Goal: Task Accomplishment & Management: Use online tool/utility

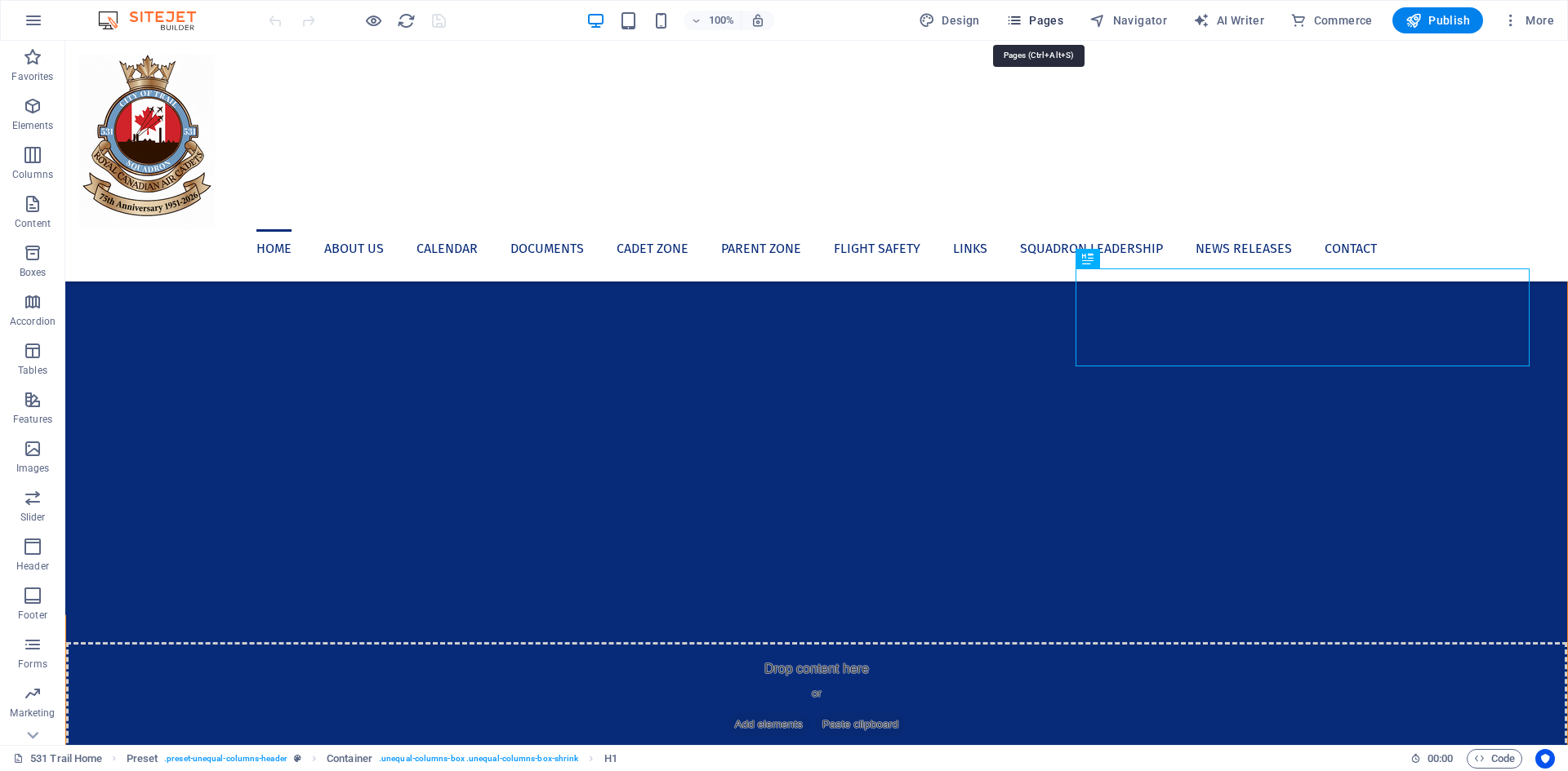
click at [1040, 26] on span "Pages" at bounding box center [1035, 20] width 57 height 16
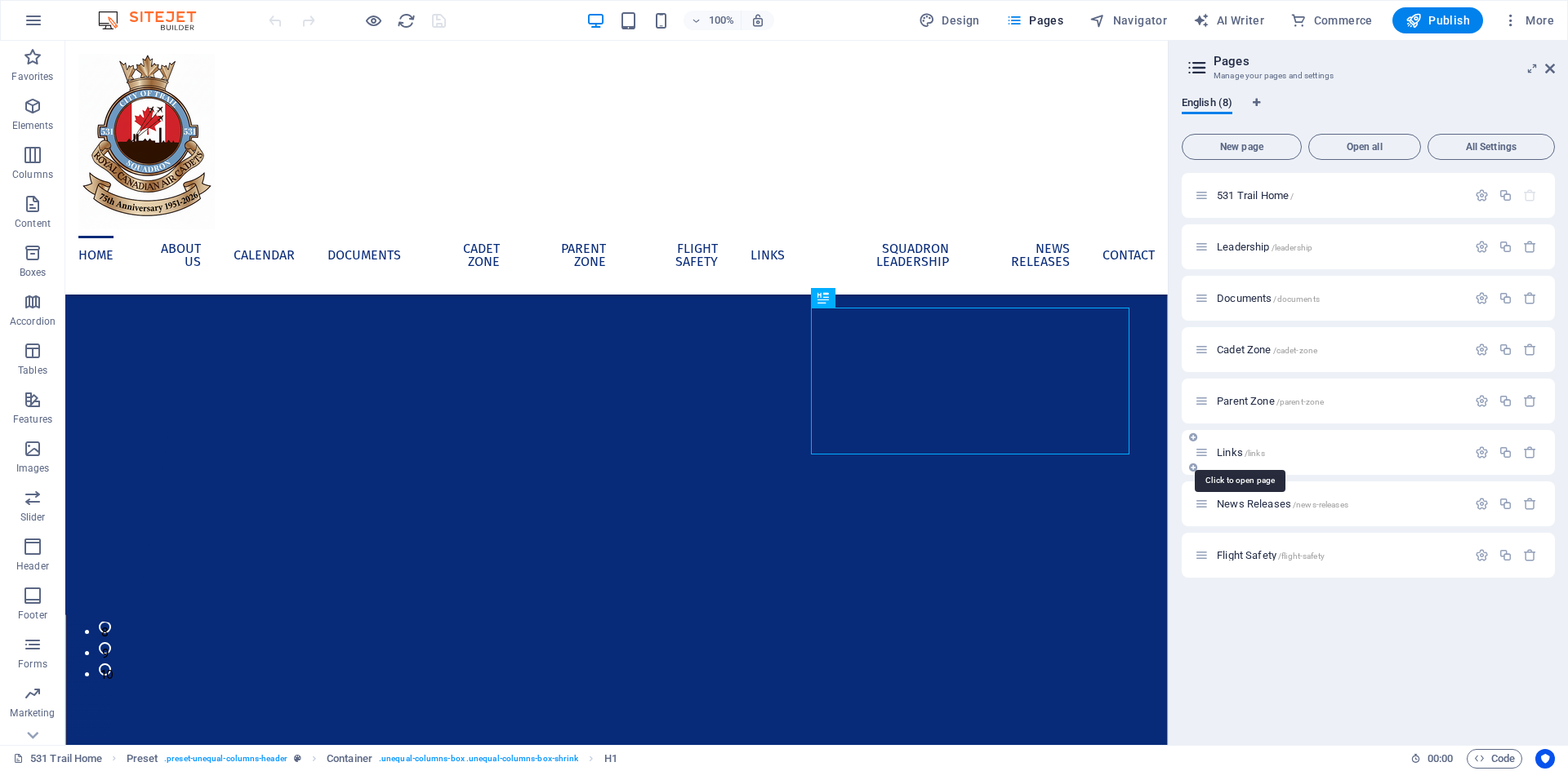
click at [1232, 453] on span "Links /links" at bounding box center [1240, 452] width 48 height 12
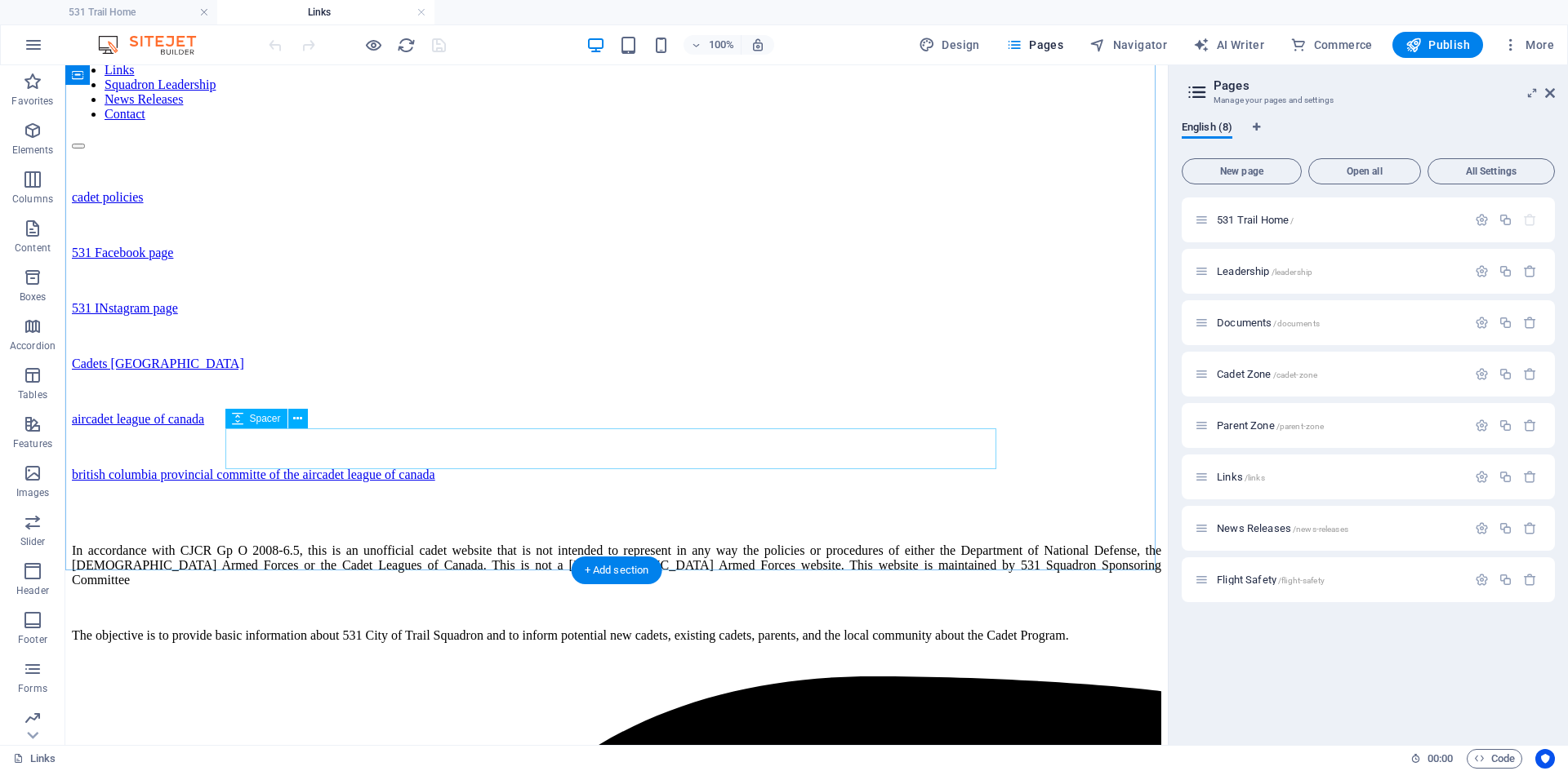
scroll to position [327, 0]
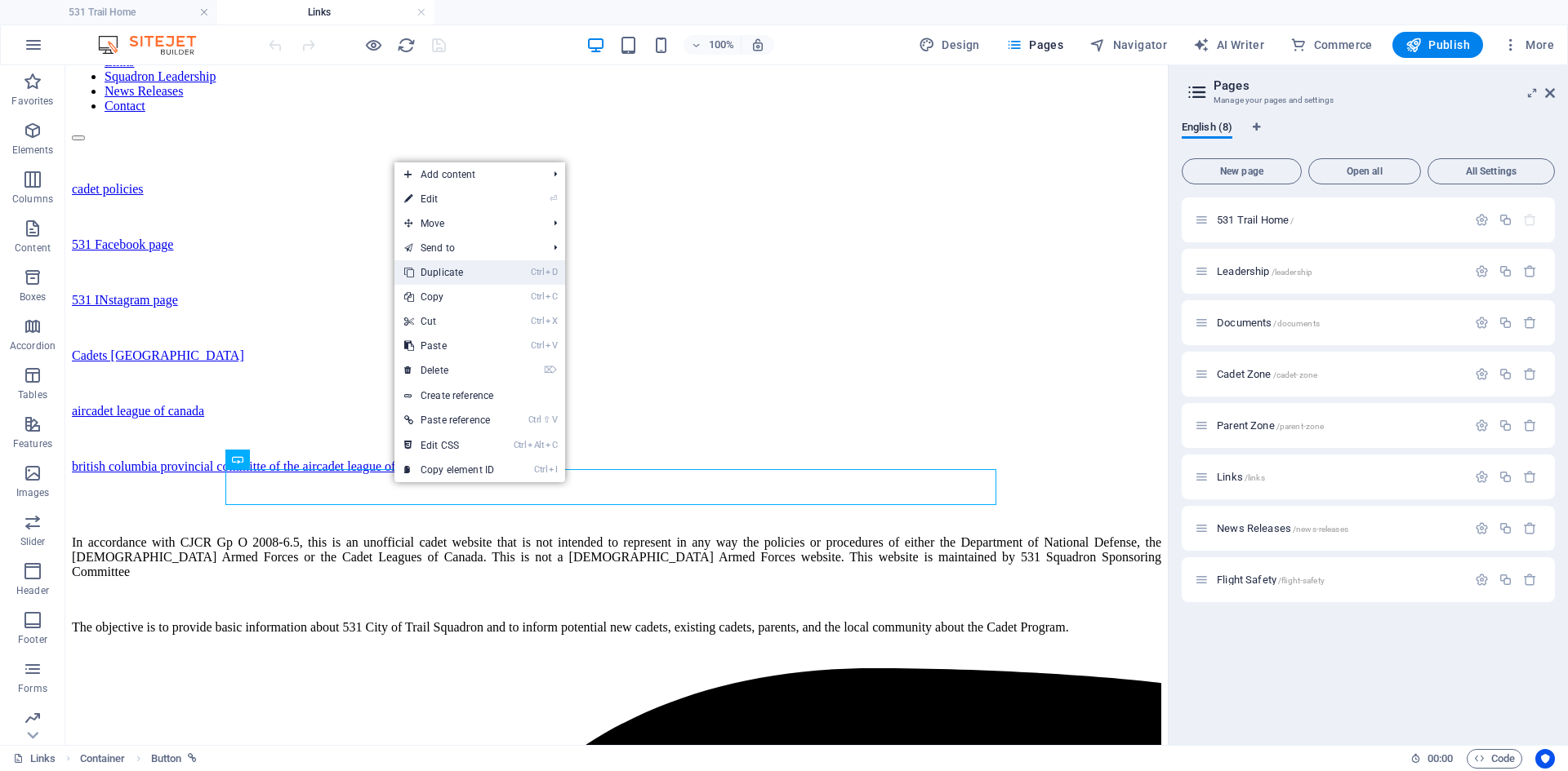
click at [437, 270] on link "Ctrl D Duplicate" at bounding box center [449, 273] width 110 height 25
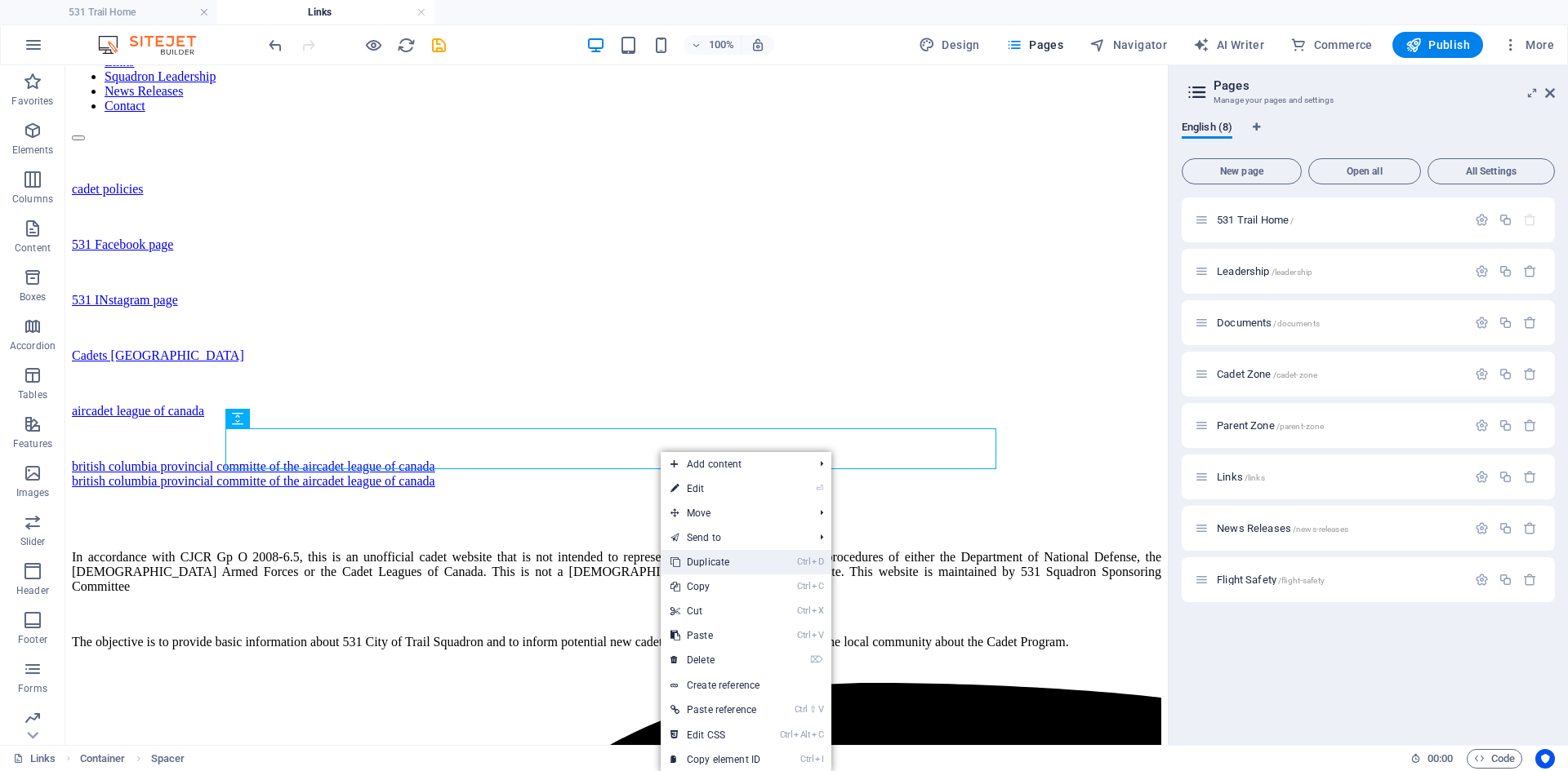
drag, startPoint x: 728, startPoint y: 561, endPoint x: 560, endPoint y: 450, distance: 201.4
click at [728, 561] on link "Ctrl D Duplicate" at bounding box center [715, 562] width 110 height 25
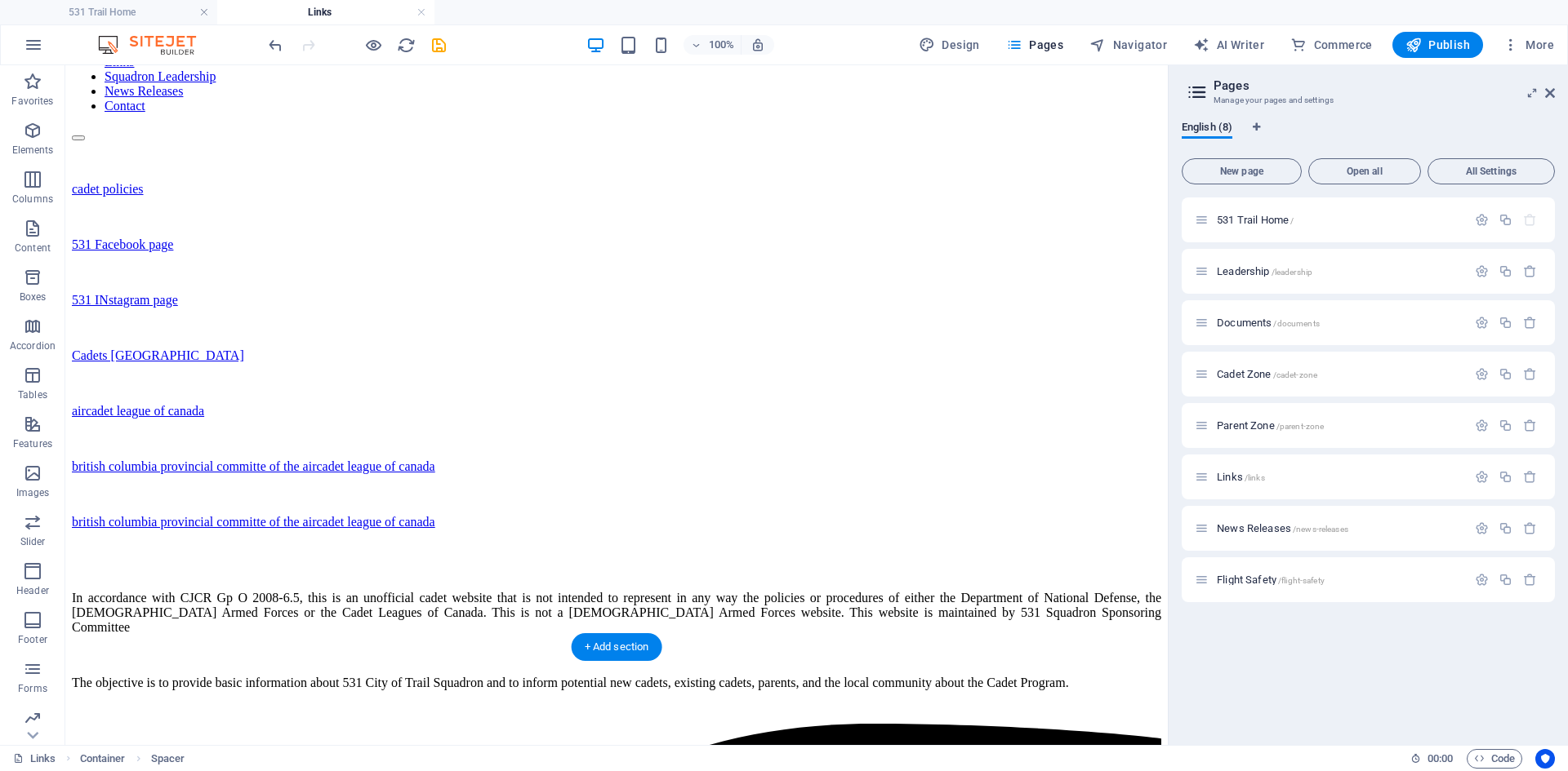
drag, startPoint x: 481, startPoint y: 491, endPoint x: 487, endPoint y: 512, distance: 21.8
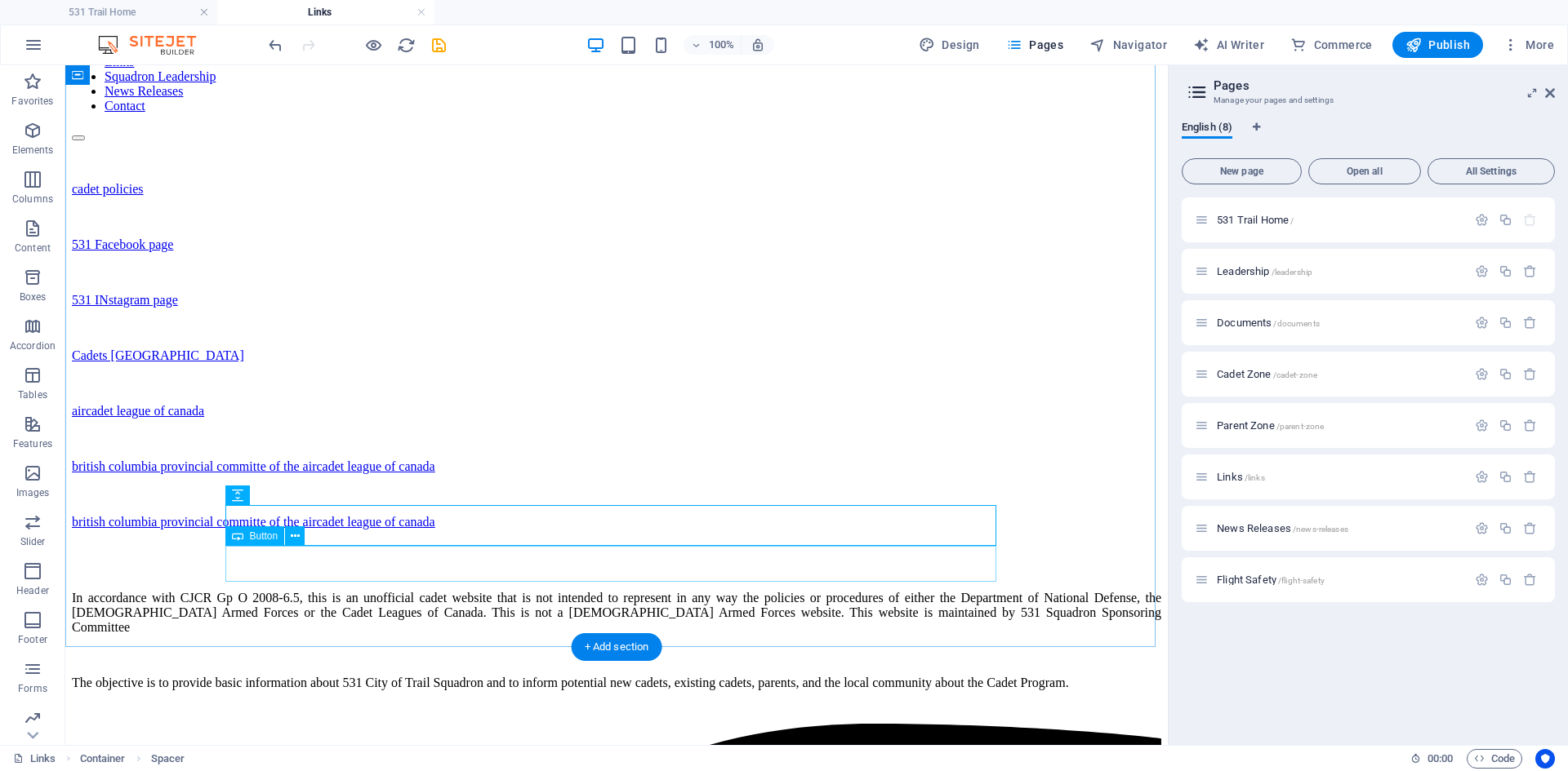
click at [244, 530] on div "british columbia provincial committe of the aircadet league of canada" at bounding box center [617, 522] width 1090 height 15
drag, startPoint x: 241, startPoint y: 562, endPoint x: 563, endPoint y: 562, distance: 322.0
click at [559, 530] on div "british columbia provincial committe of the aircadet league of canada" at bounding box center [617, 522] width 1090 height 15
click at [563, 530] on div "british columbia provincial committe of the aircadet league of canada" at bounding box center [617, 522] width 1090 height 15
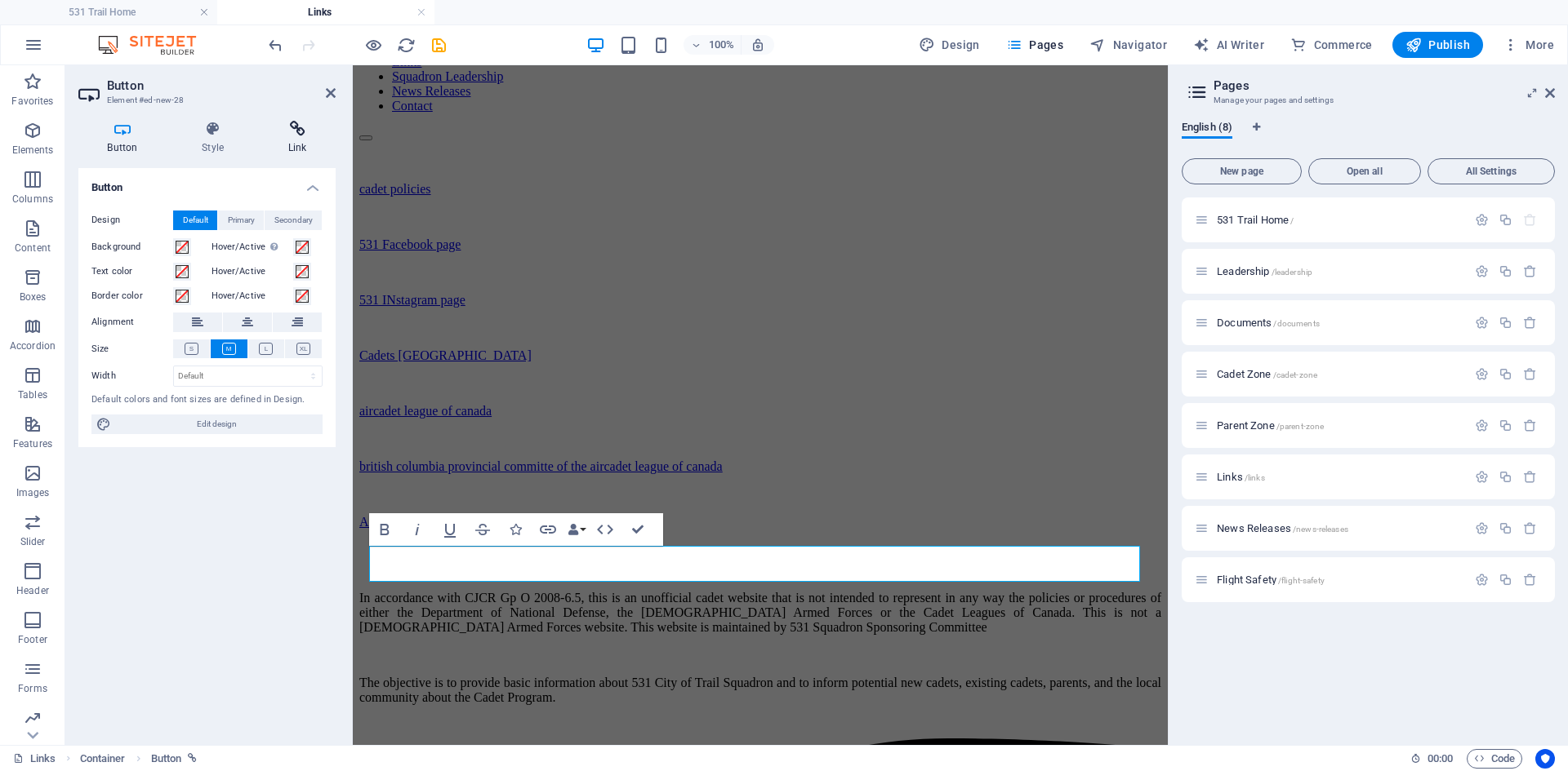
click at [296, 134] on icon at bounding box center [297, 129] width 77 height 16
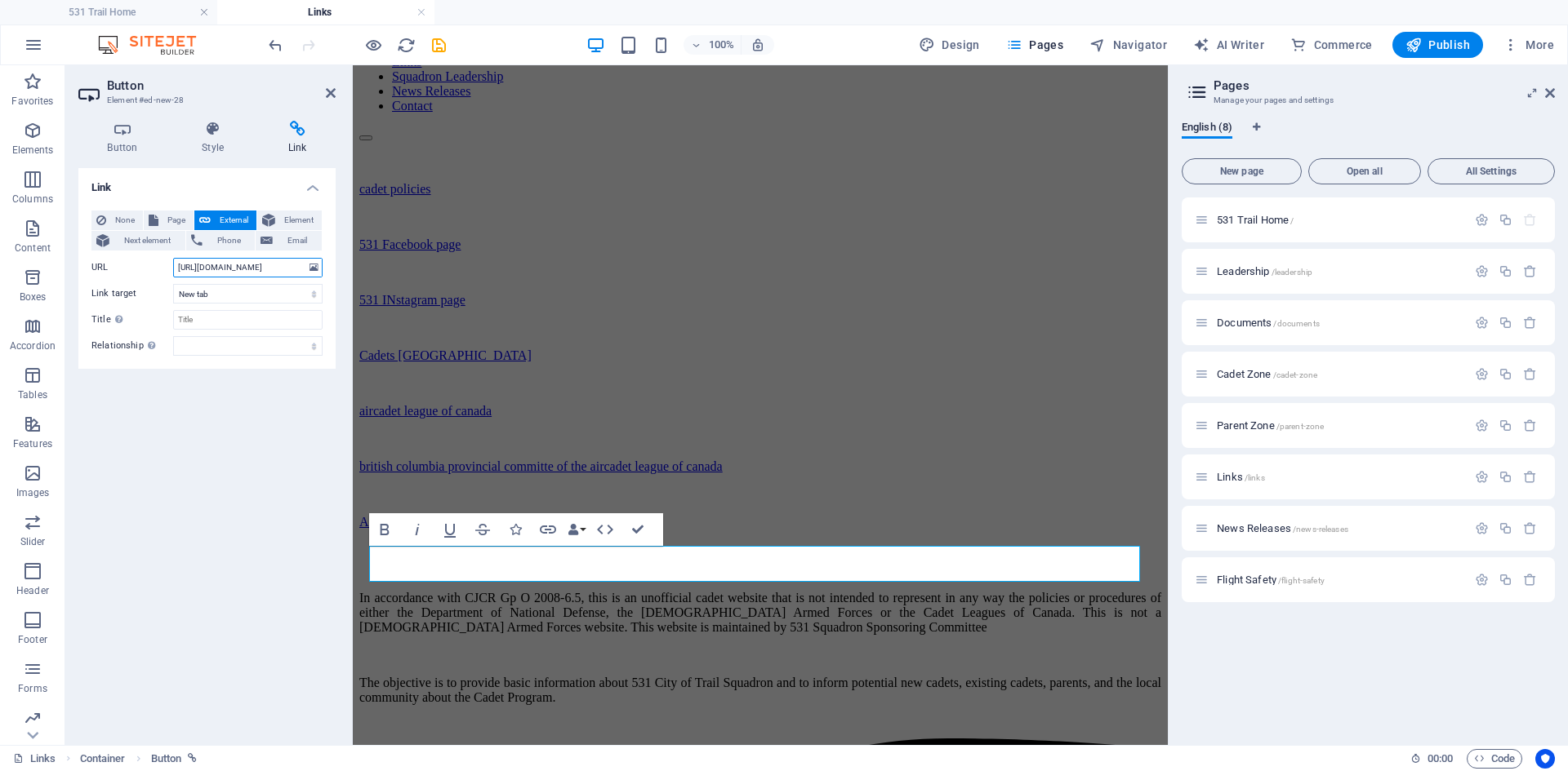
click at [177, 270] on input "[URL][DOMAIN_NAME]" at bounding box center [247, 267] width 149 height 19
type input "/"
paste input "[URL][DOMAIN_NAME]"
type input "[URL][DOMAIN_NAME]"
click at [436, 48] on icon "save" at bounding box center [438, 45] width 19 height 19
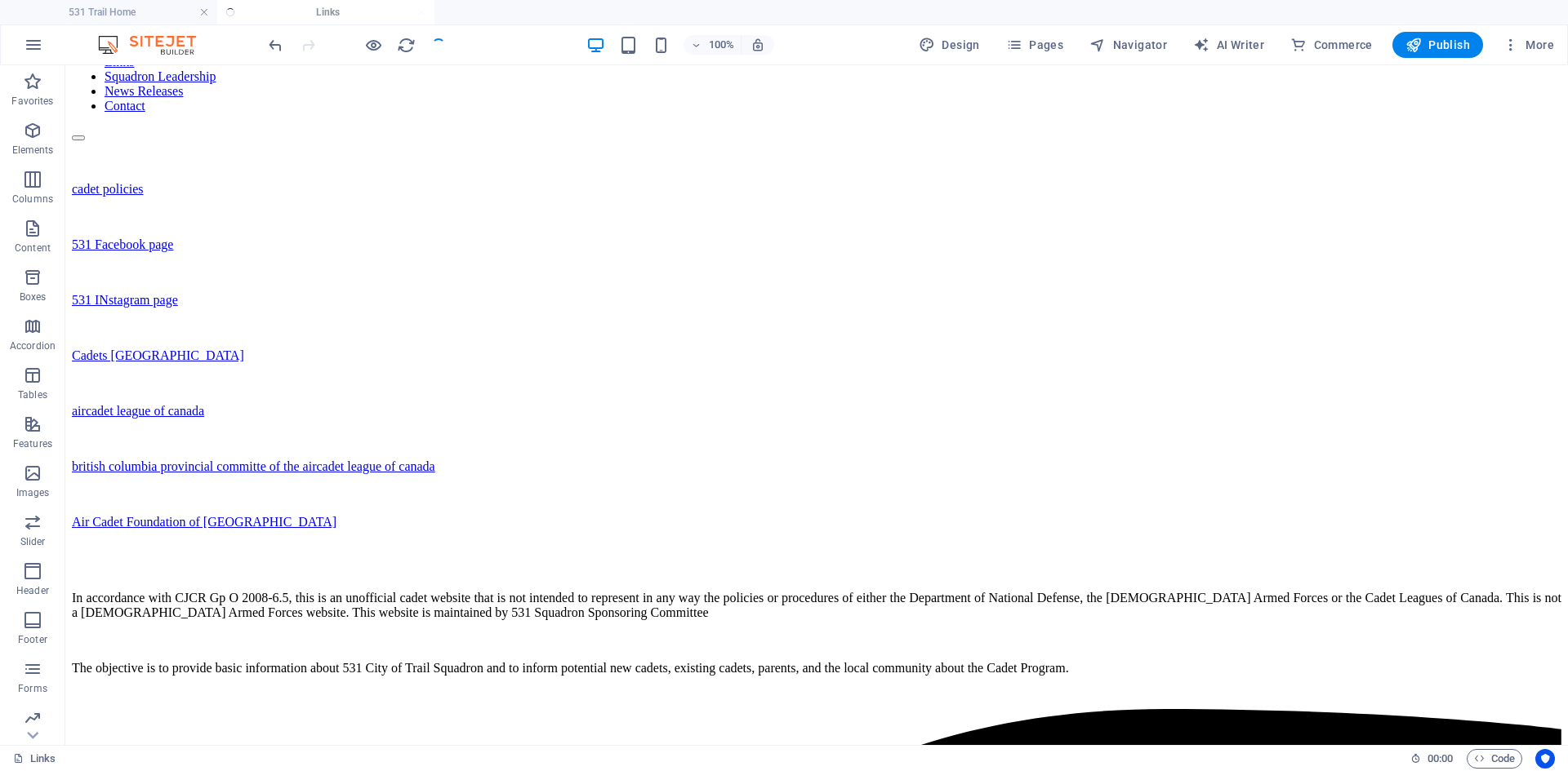
scroll to position [287, 0]
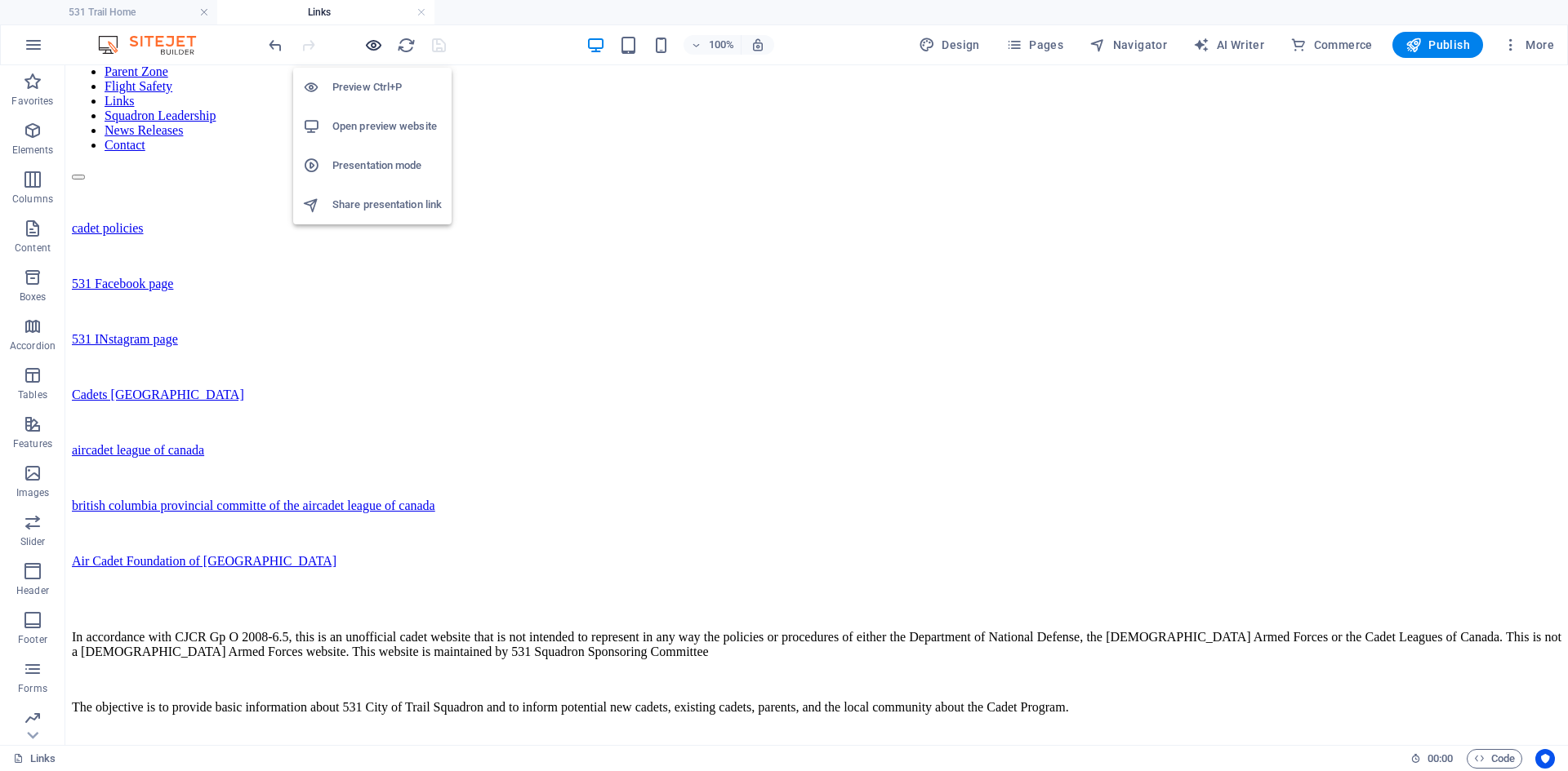
click at [366, 45] on icon "button" at bounding box center [373, 45] width 19 height 19
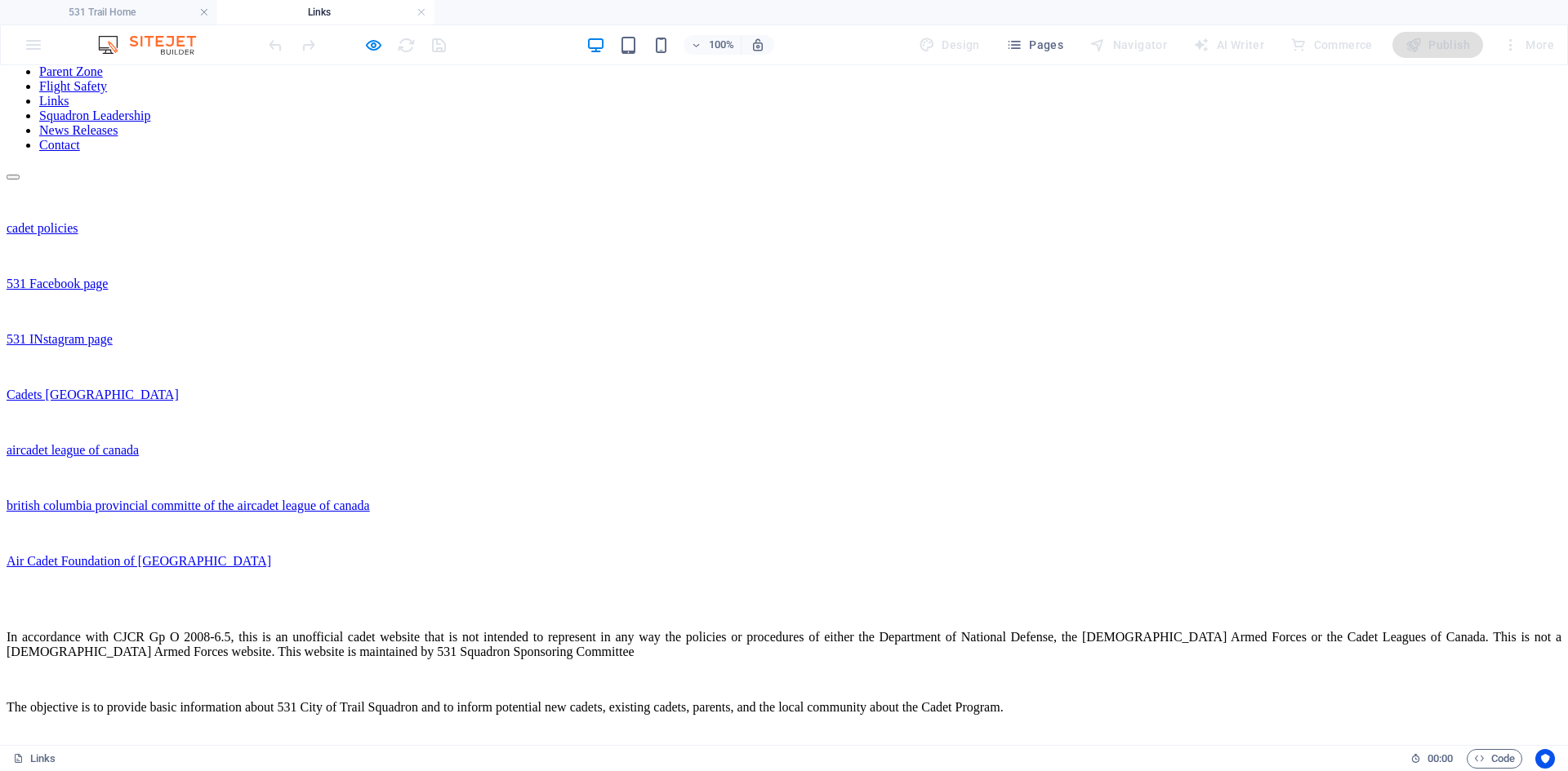
click at [107, 93] on link "Flight Safety" at bounding box center [73, 86] width 68 height 14
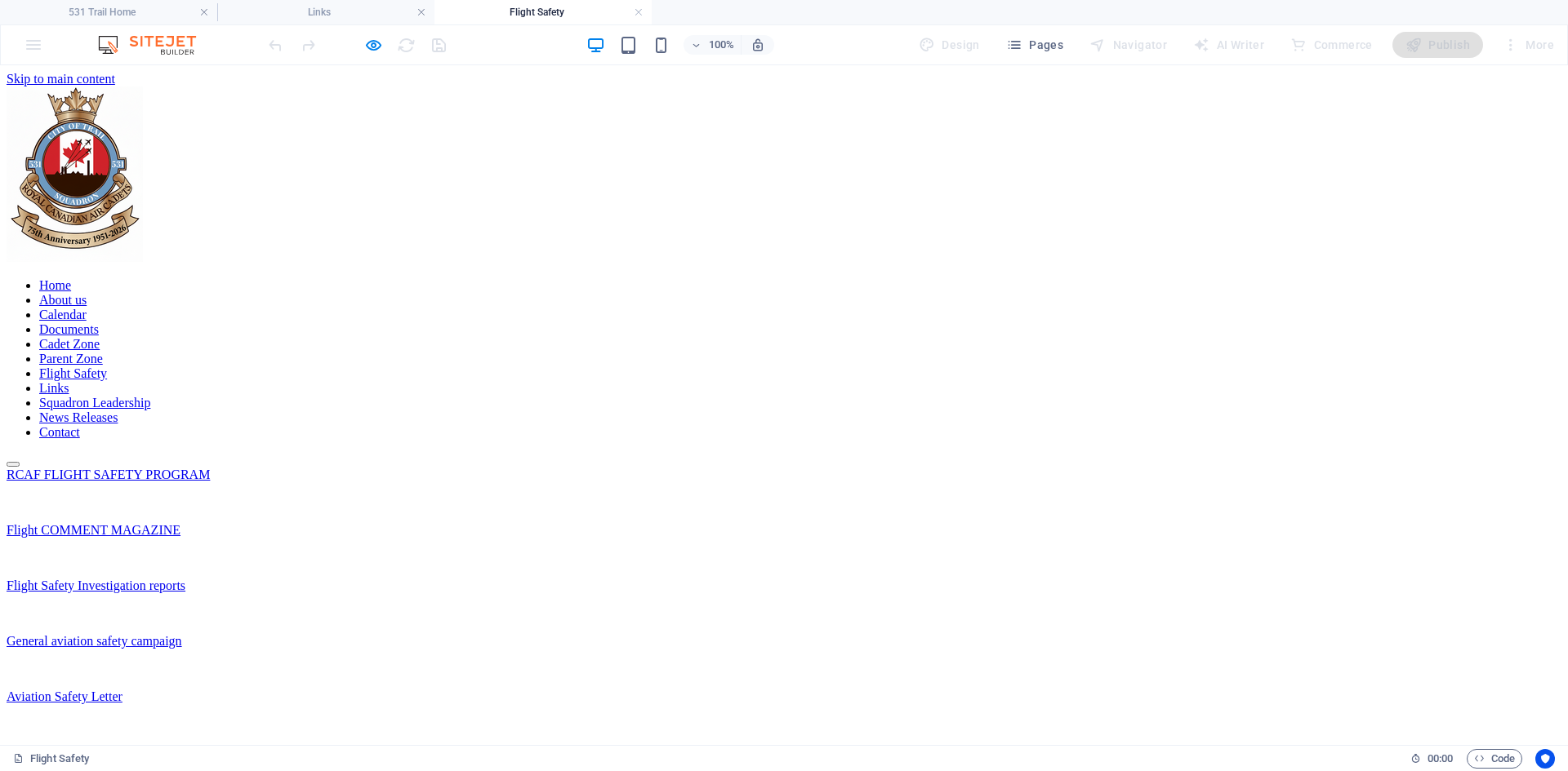
scroll to position [0, 0]
click at [374, 45] on icon "button" at bounding box center [373, 45] width 19 height 19
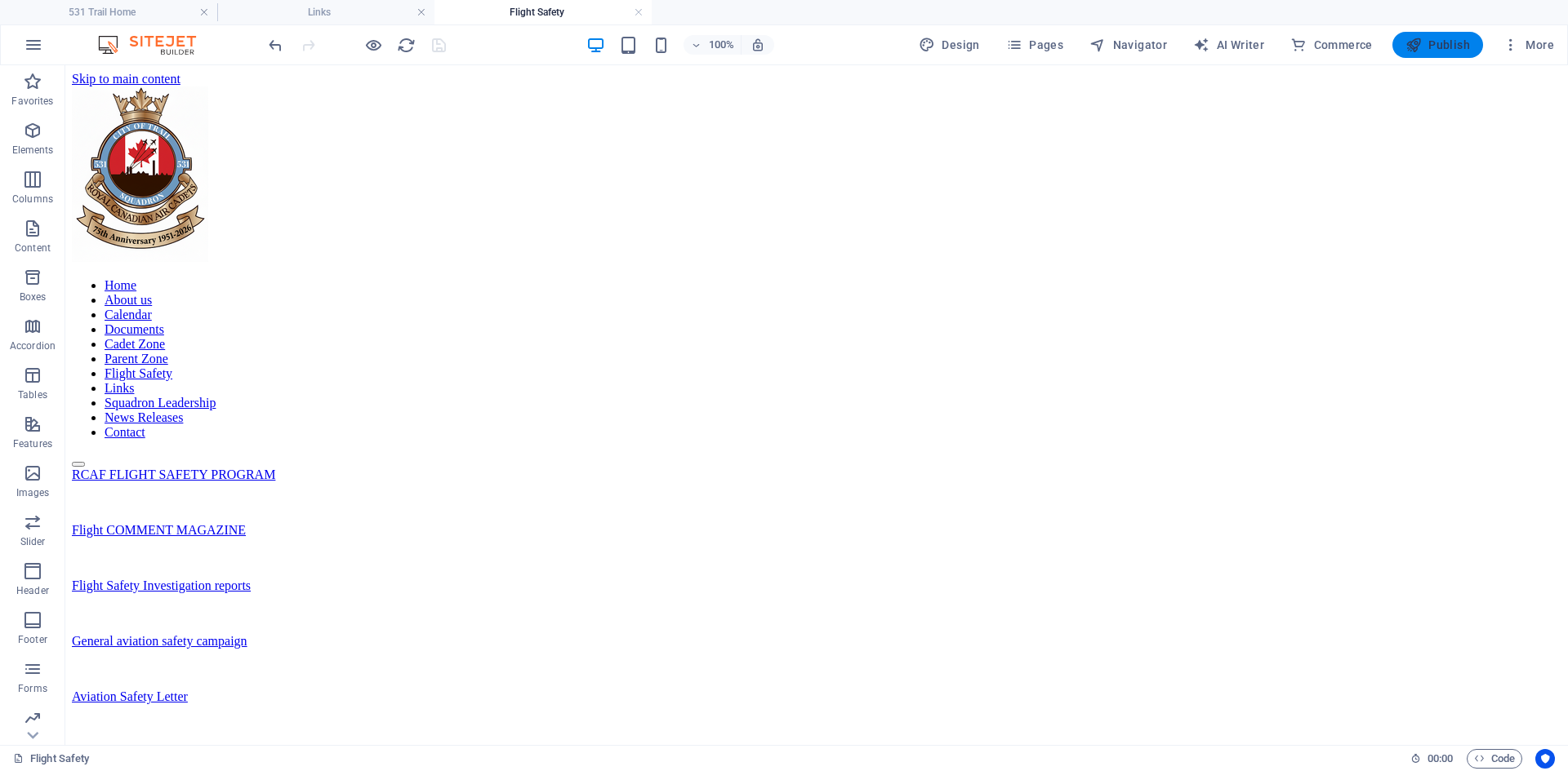
click at [1432, 44] on span "Publish" at bounding box center [1437, 45] width 65 height 16
